Goal: Manage account settings

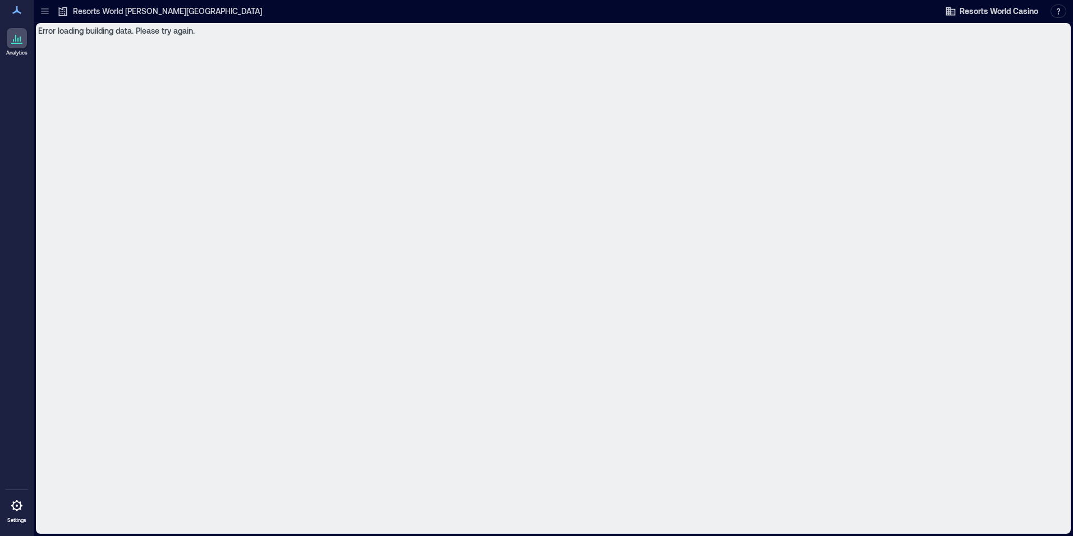
click at [954, 10] on icon "button" at bounding box center [951, 11] width 10 height 8
click at [995, 57] on button "Your account" at bounding box center [995, 56] width 103 height 18
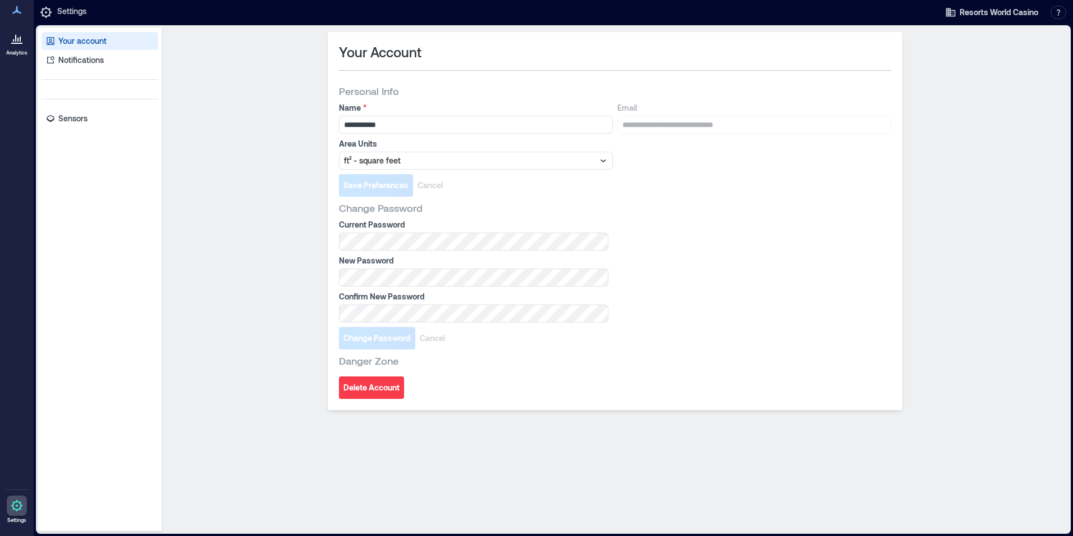
click at [16, 13] on icon at bounding box center [16, 10] width 9 height 8
click at [78, 53] on link "Notifications" at bounding box center [100, 60] width 117 height 18
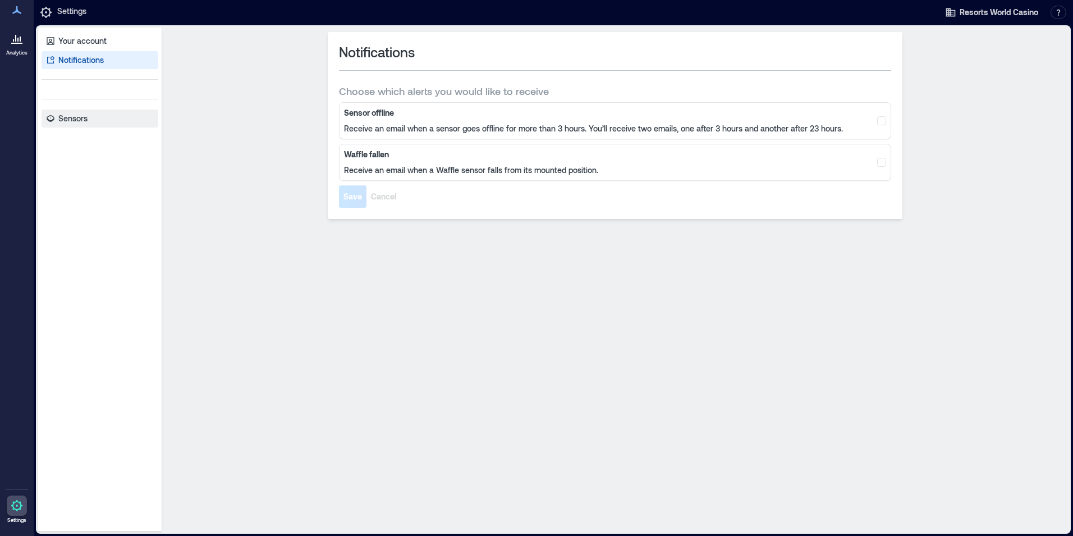
click at [82, 117] on p "Sensors" at bounding box center [72, 118] width 29 height 11
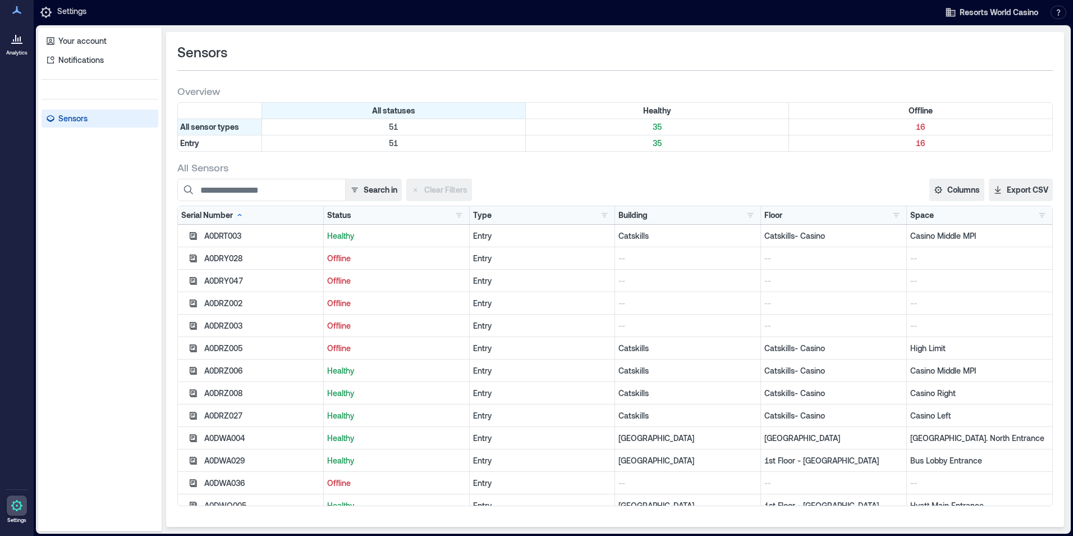
click at [12, 505] on icon at bounding box center [16, 505] width 11 height 11
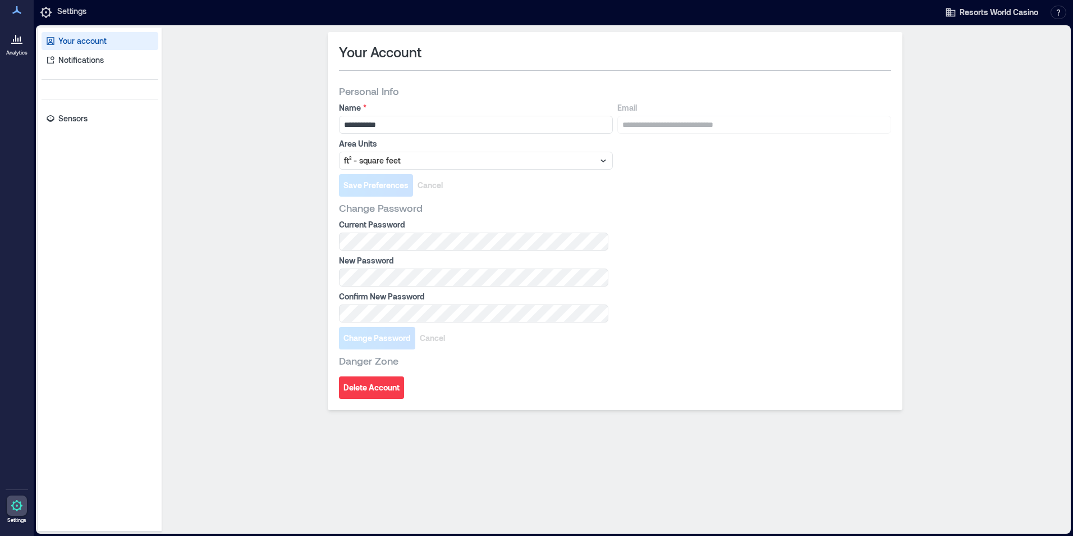
click at [20, 12] on icon at bounding box center [16, 9] width 13 height 13
click at [952, 209] on div "**********" at bounding box center [615, 279] width 898 height 495
click at [21, 39] on icon at bounding box center [16, 40] width 13 height 13
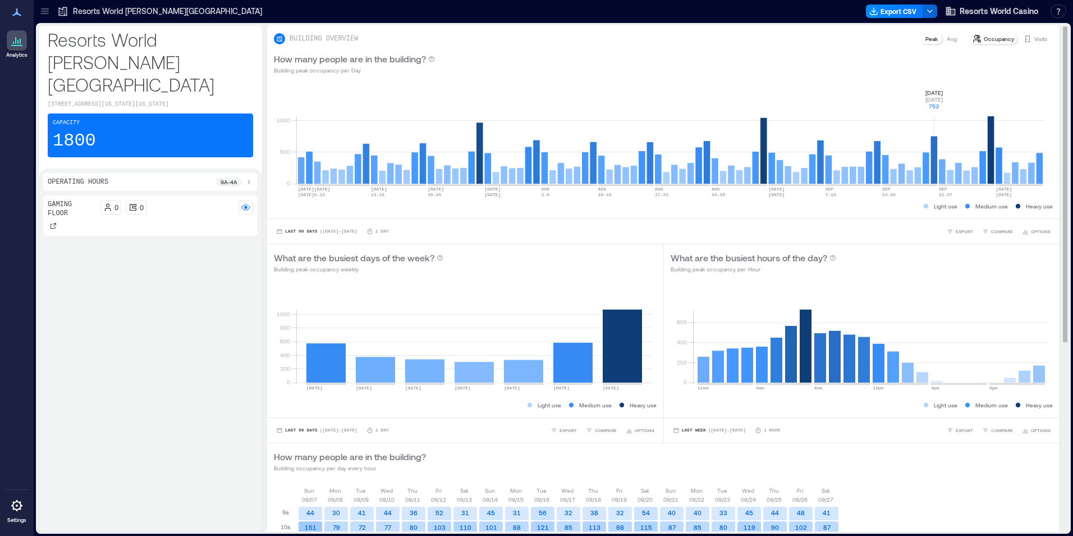
click at [936, 163] on rect at bounding box center [670, 135] width 748 height 95
click at [934, 143] on rect at bounding box center [670, 135] width 748 height 95
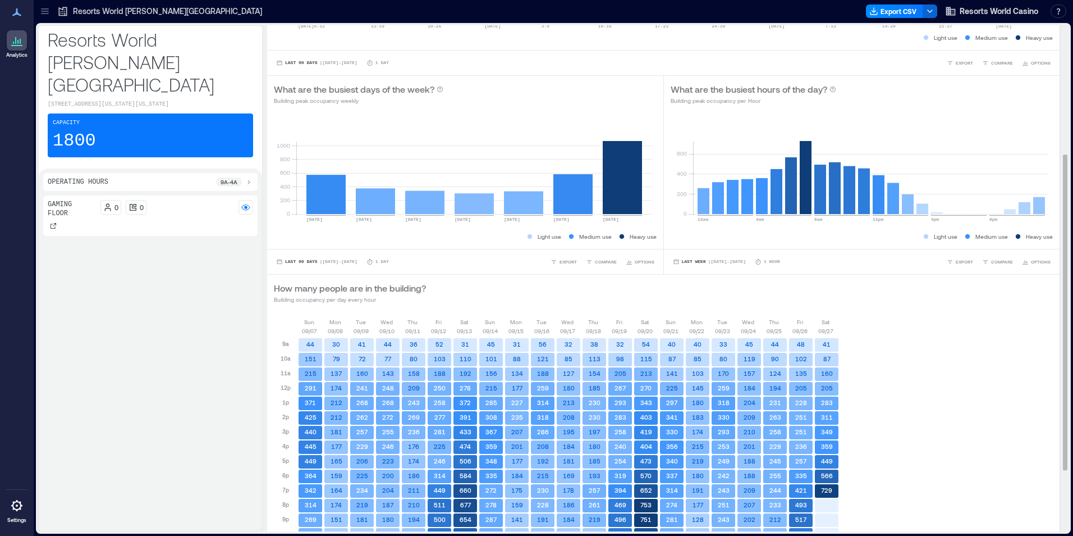
scroll to position [225, 0]
